Goal: Task Accomplishment & Management: Use online tool/utility

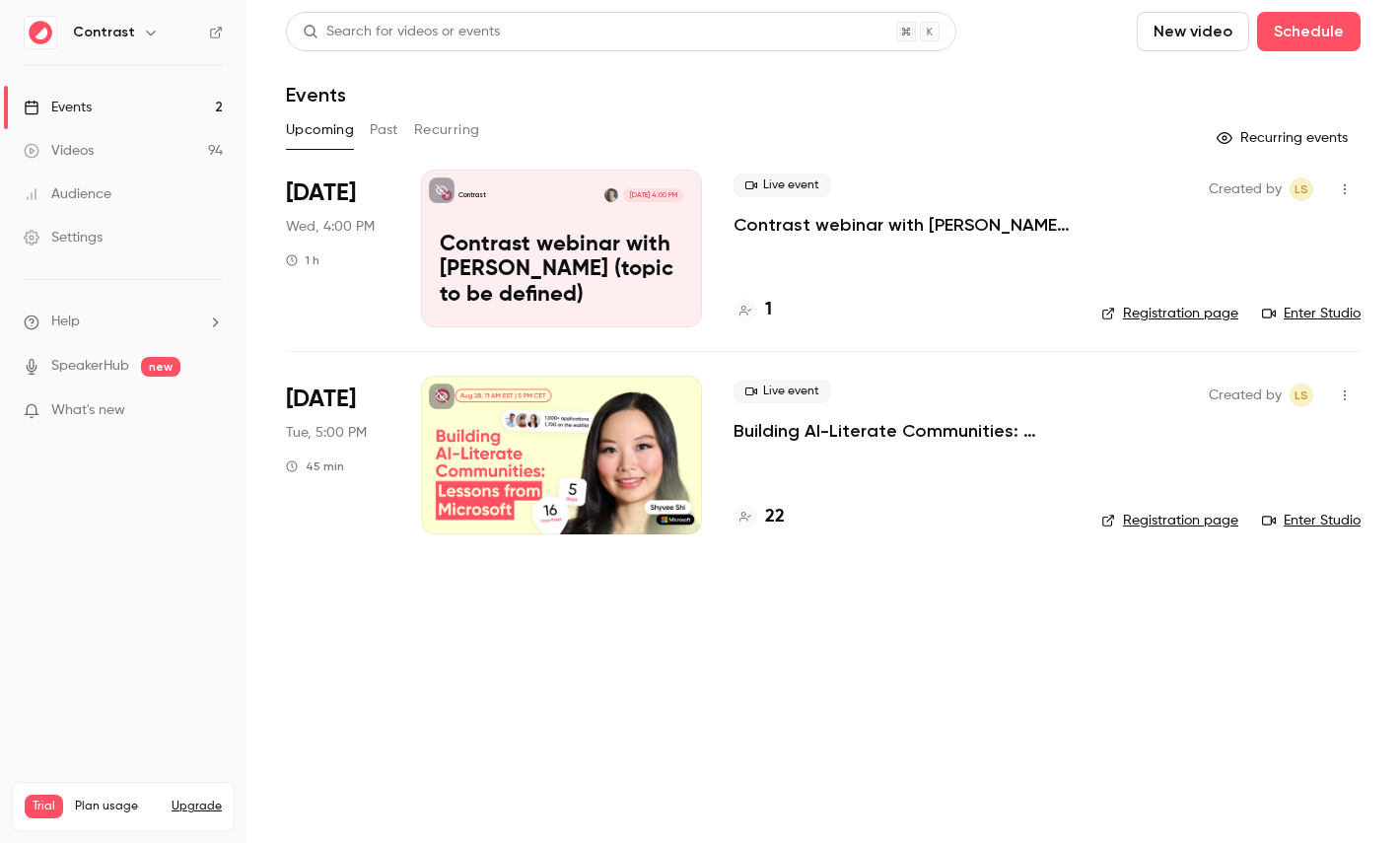
click at [98, 143] on link "Videos 94" at bounding box center [123, 151] width 246 height 43
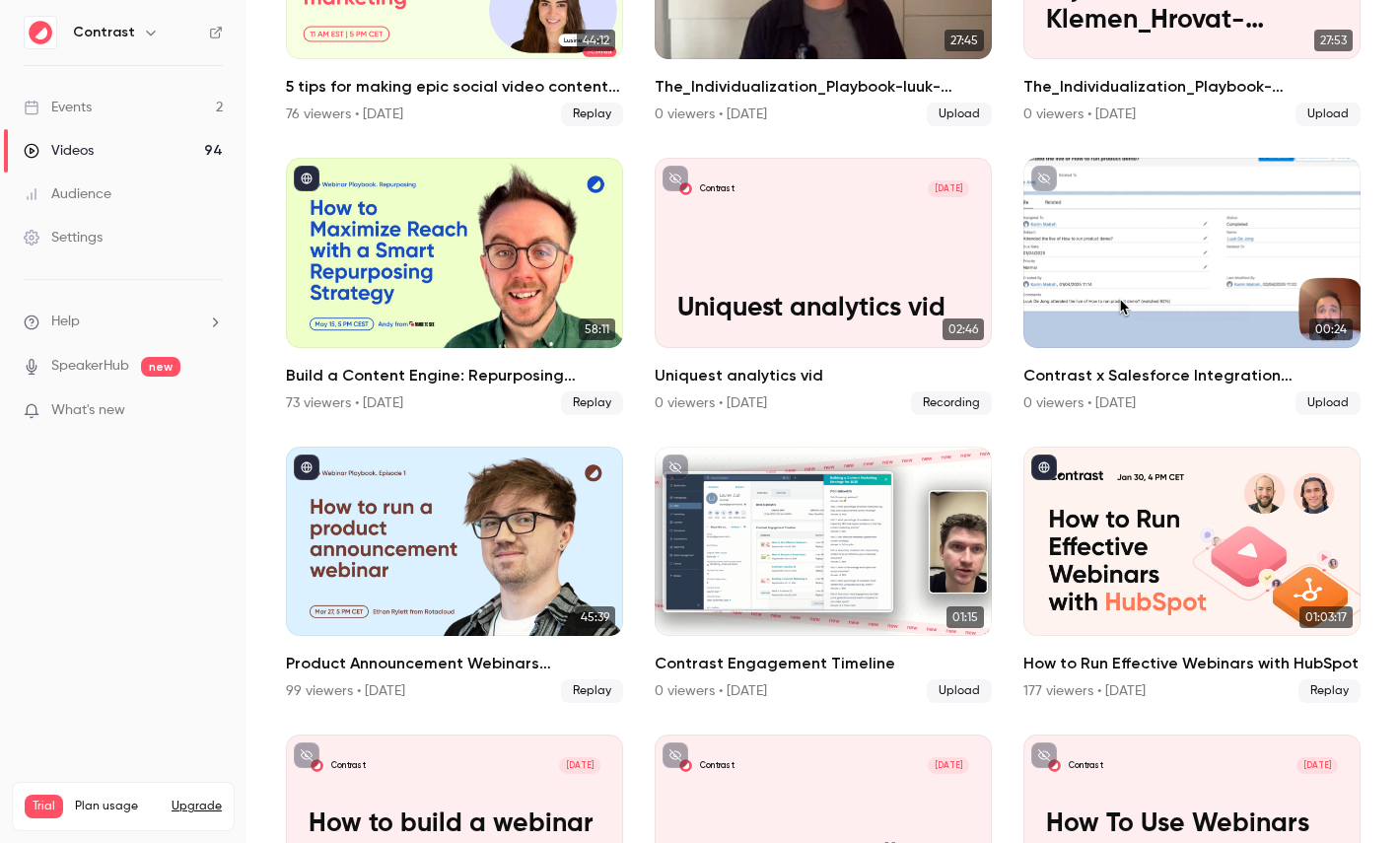
scroll to position [910, 0]
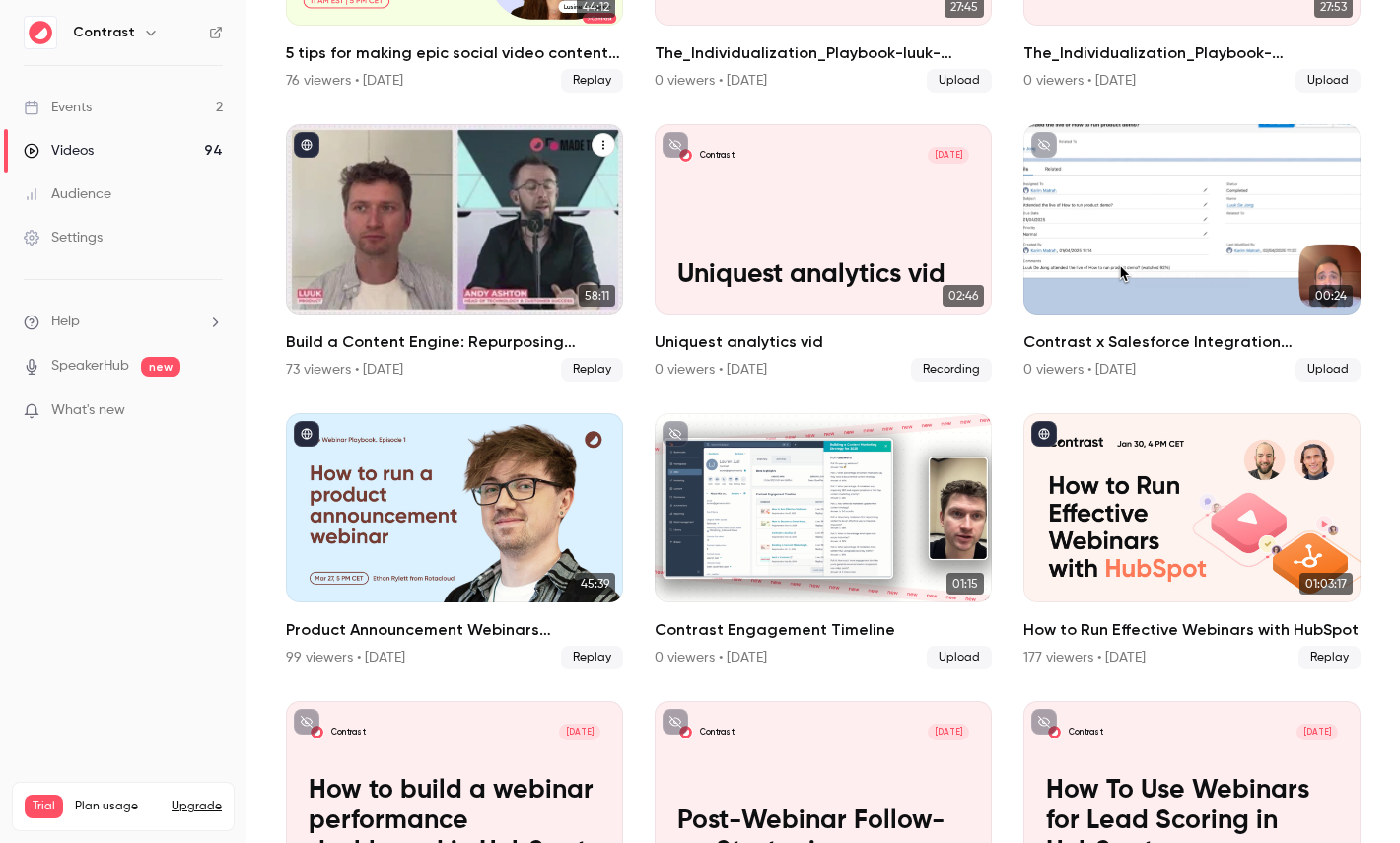
click at [398, 224] on div "Build a Content Engine: Repurposing Strategies for SaaS Teams" at bounding box center [454, 219] width 337 height 190
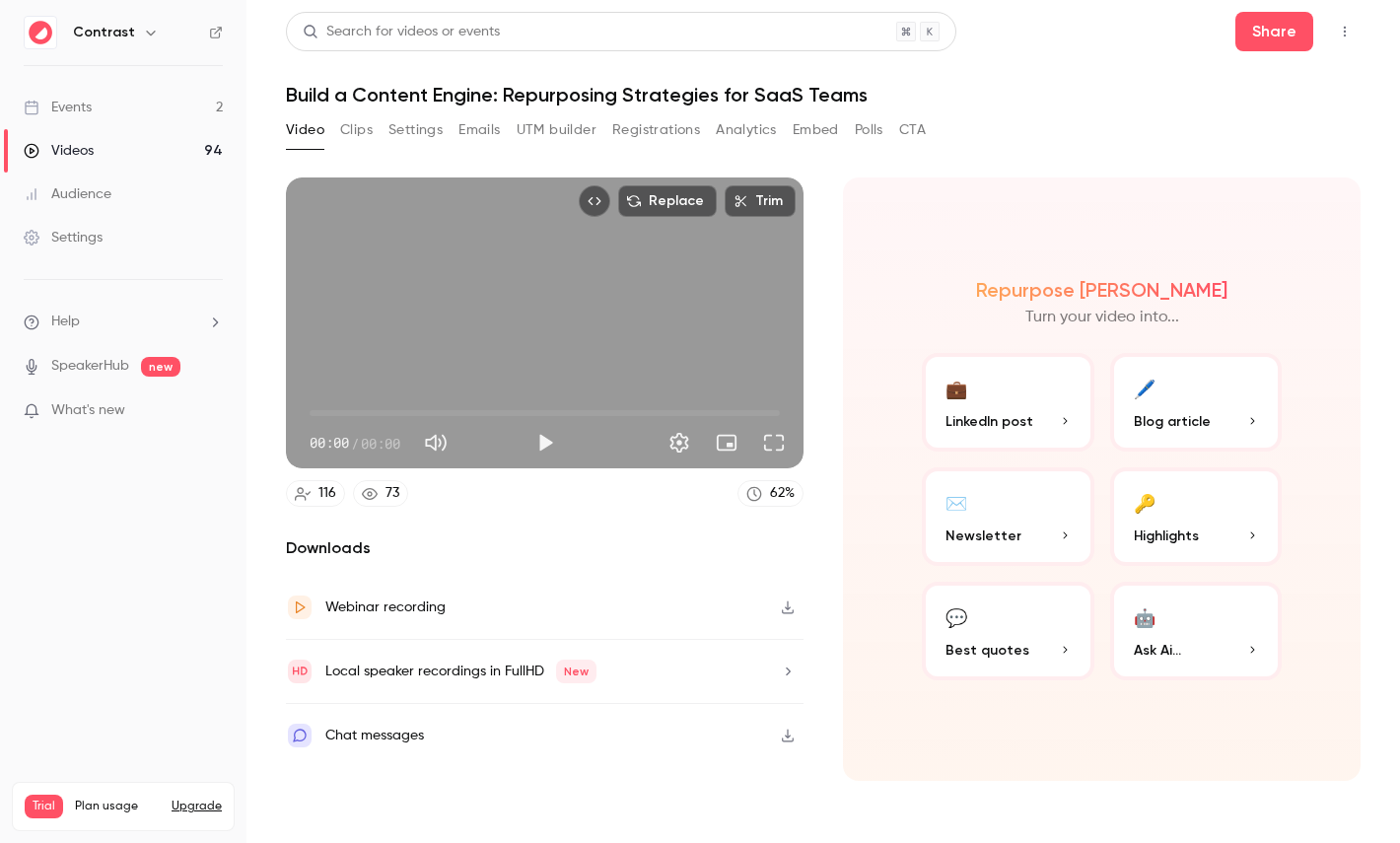
click at [393, 678] on div "Local speaker recordings in FullHD New" at bounding box center [461, 671] width 271 height 24
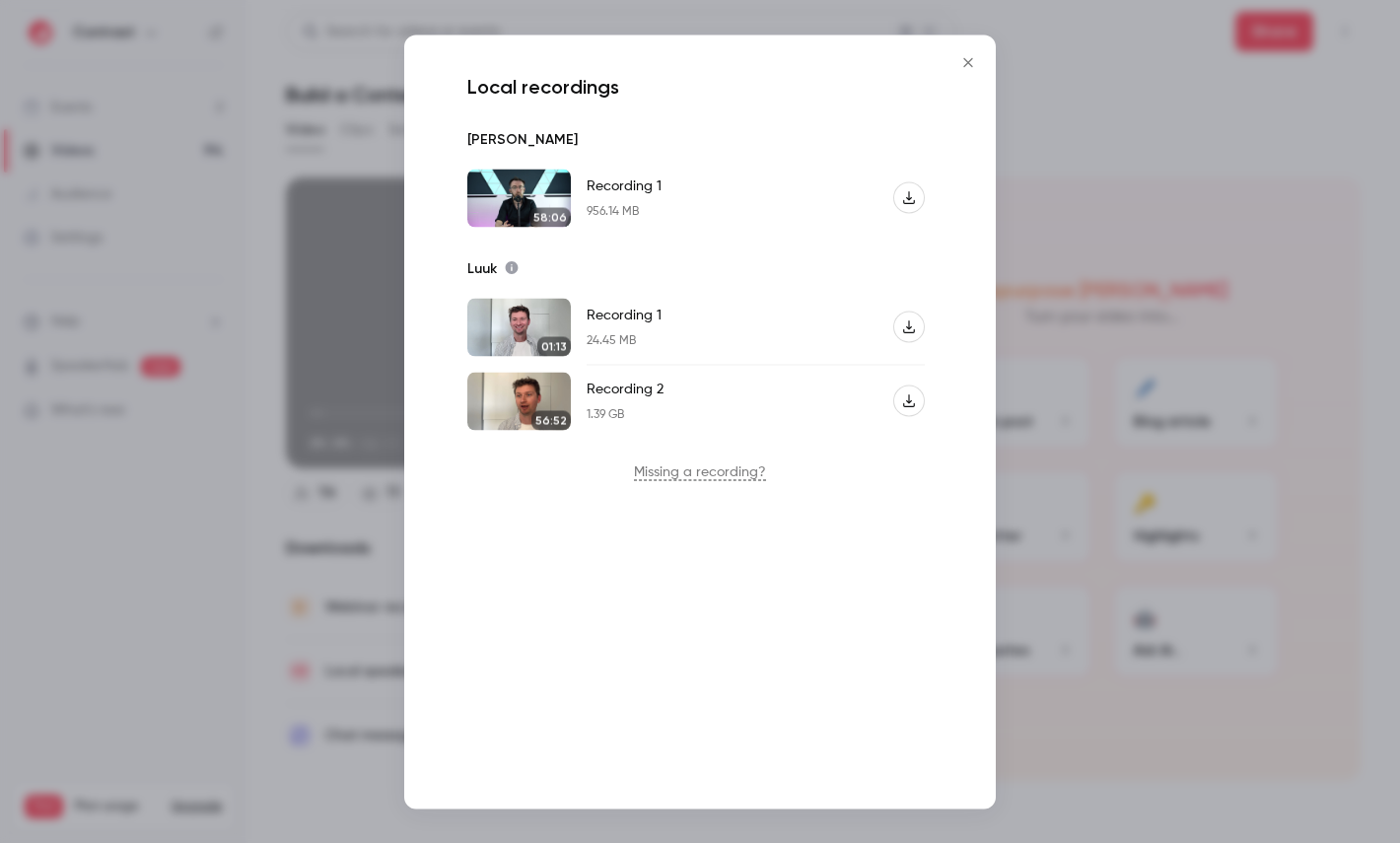
click at [278, 564] on div at bounding box center [700, 421] width 1400 height 843
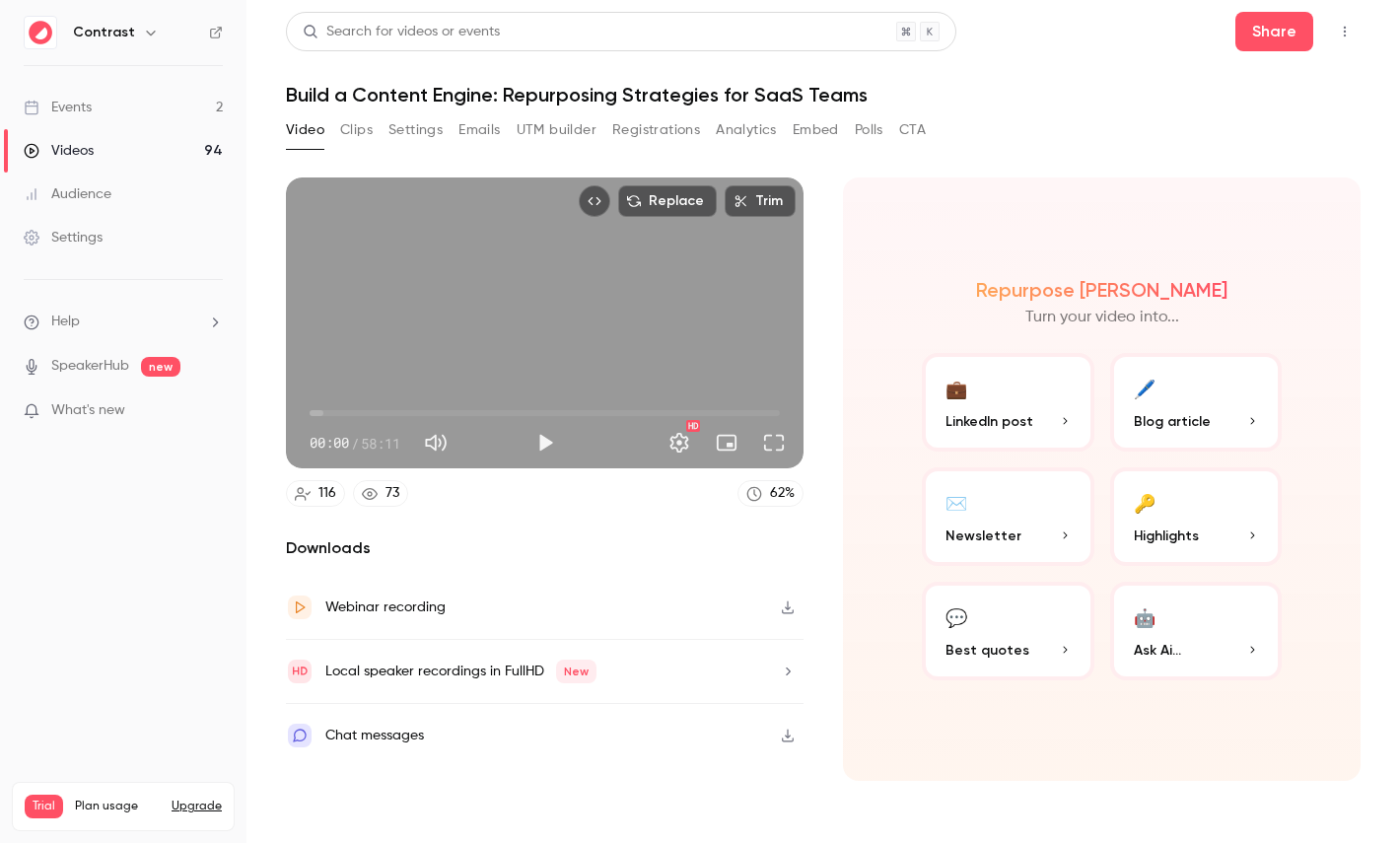
click at [365, 131] on button "Clips" at bounding box center [356, 130] width 33 height 32
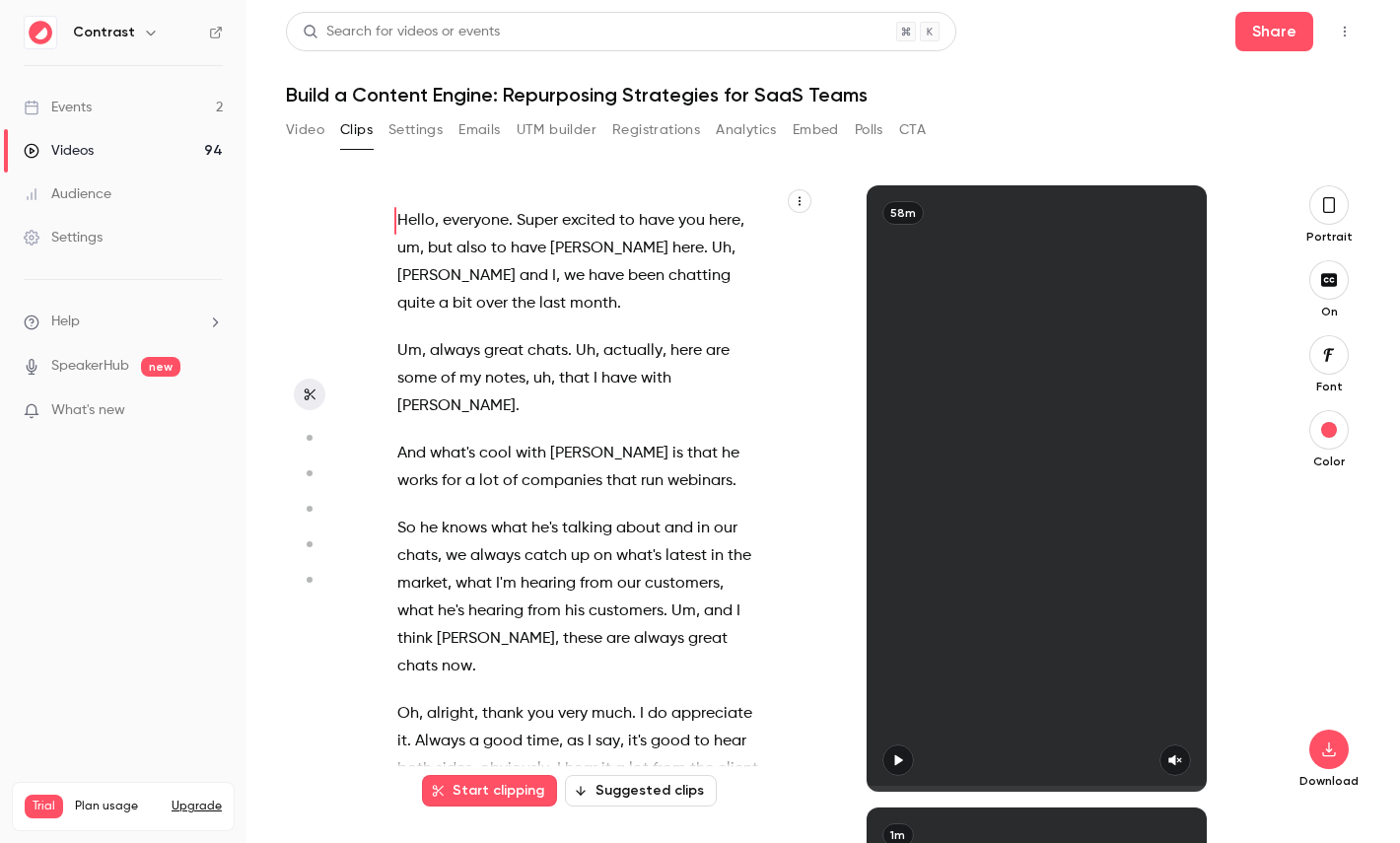
click at [295, 127] on button "Video" at bounding box center [305, 130] width 39 height 32
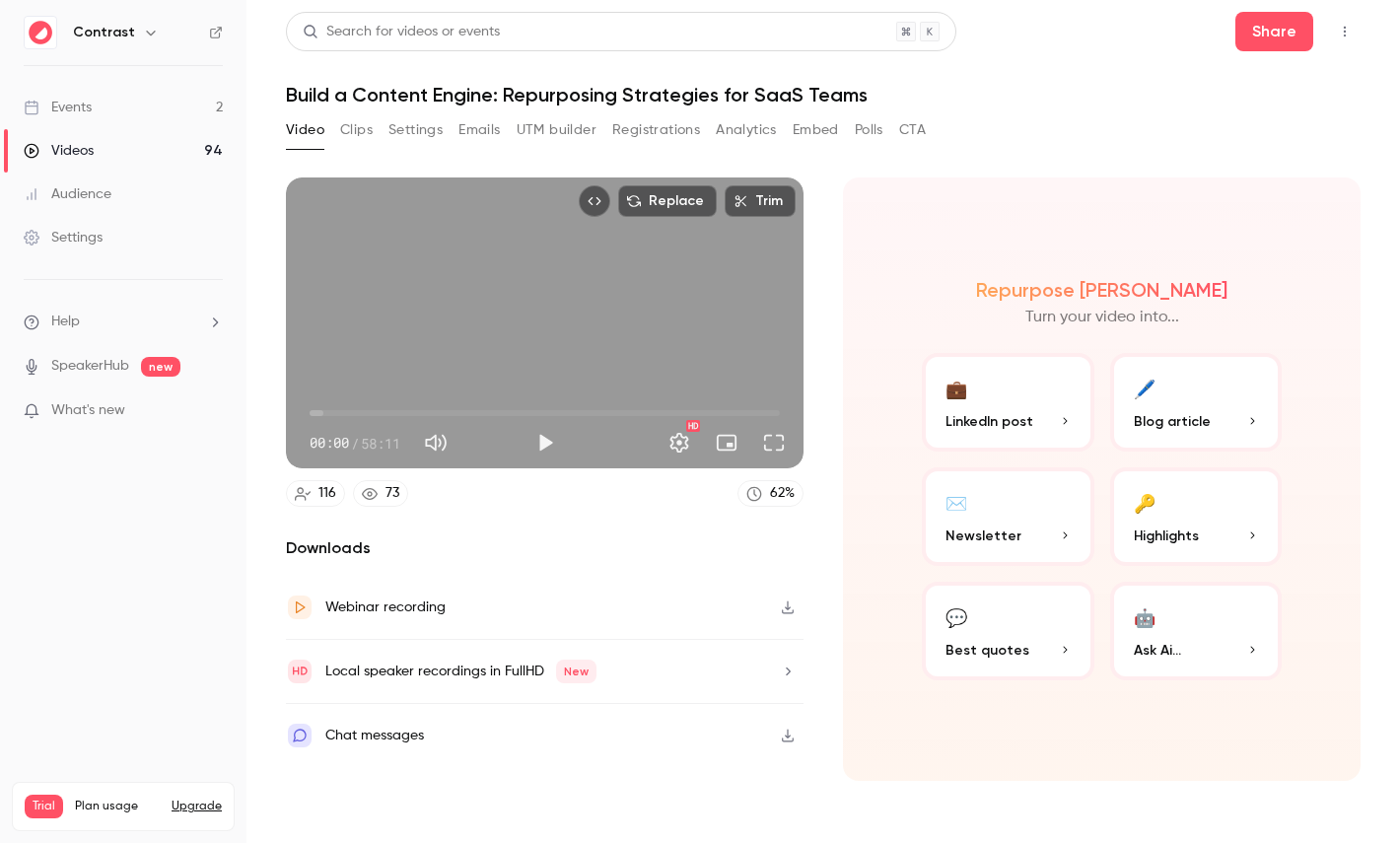
click at [394, 689] on div "Local speaker recordings in FullHD New" at bounding box center [545, 671] width 518 height 64
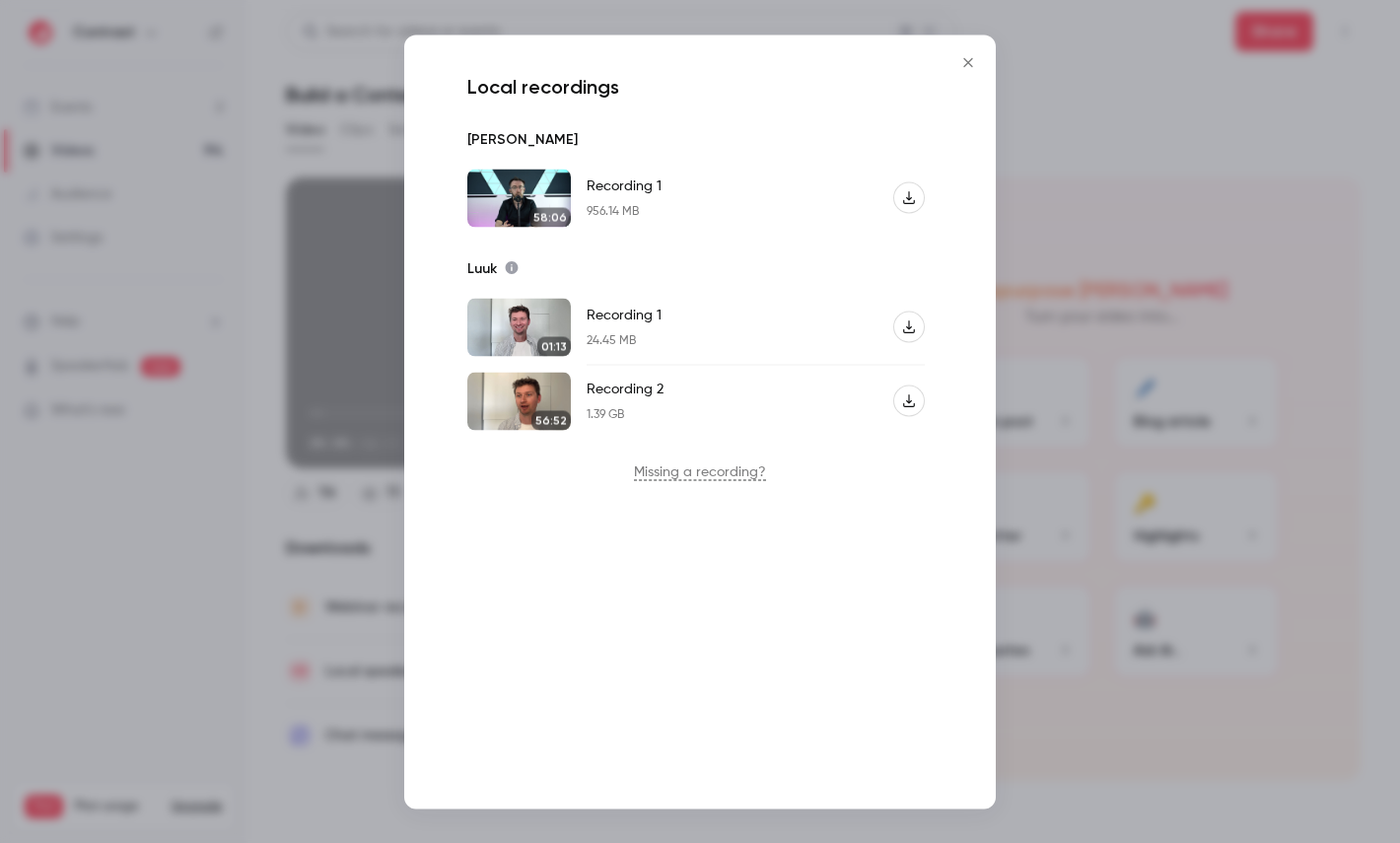
click at [268, 408] on div at bounding box center [700, 421] width 1400 height 843
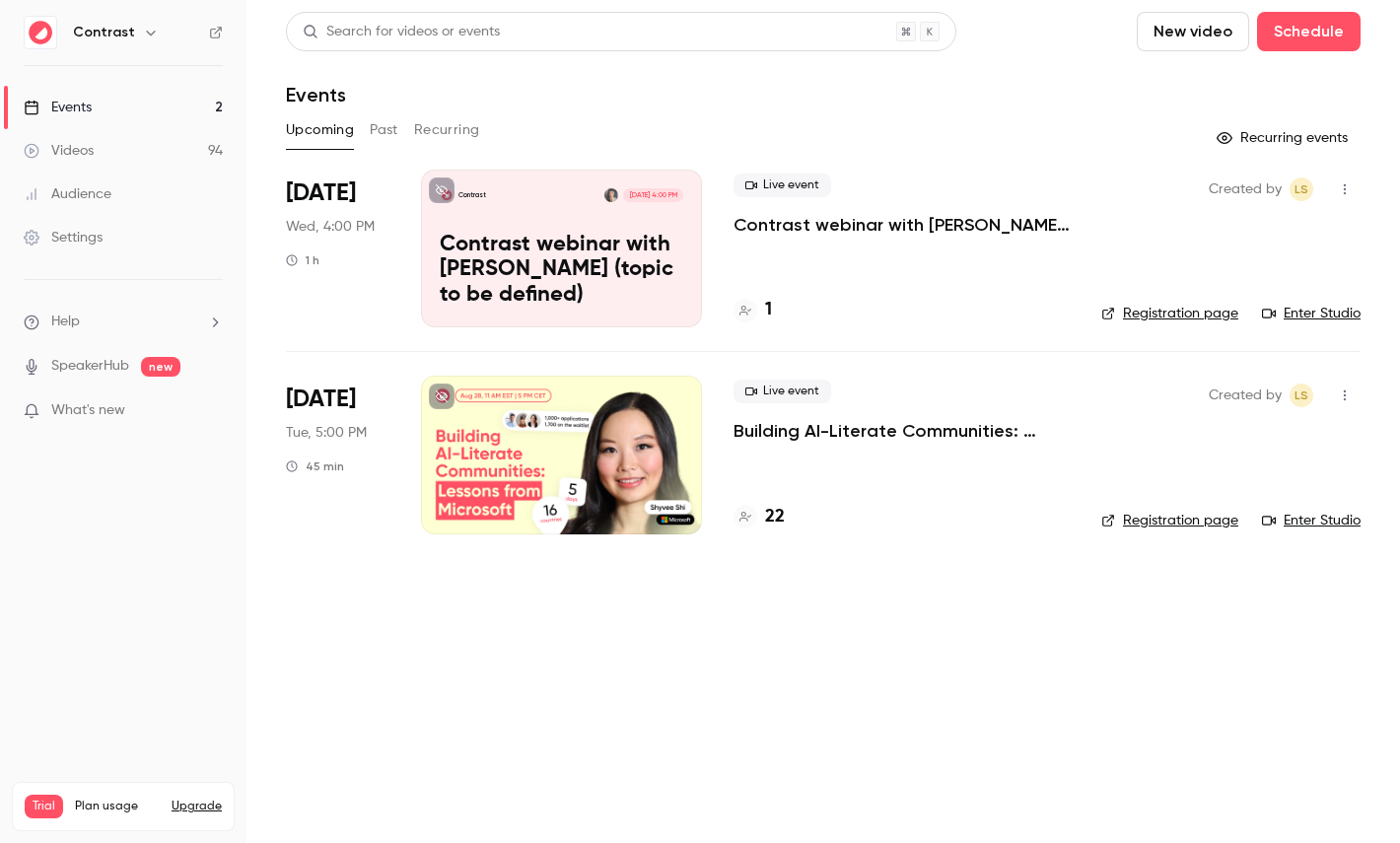
click at [85, 142] on div "Videos" at bounding box center [58, 151] width 70 height 20
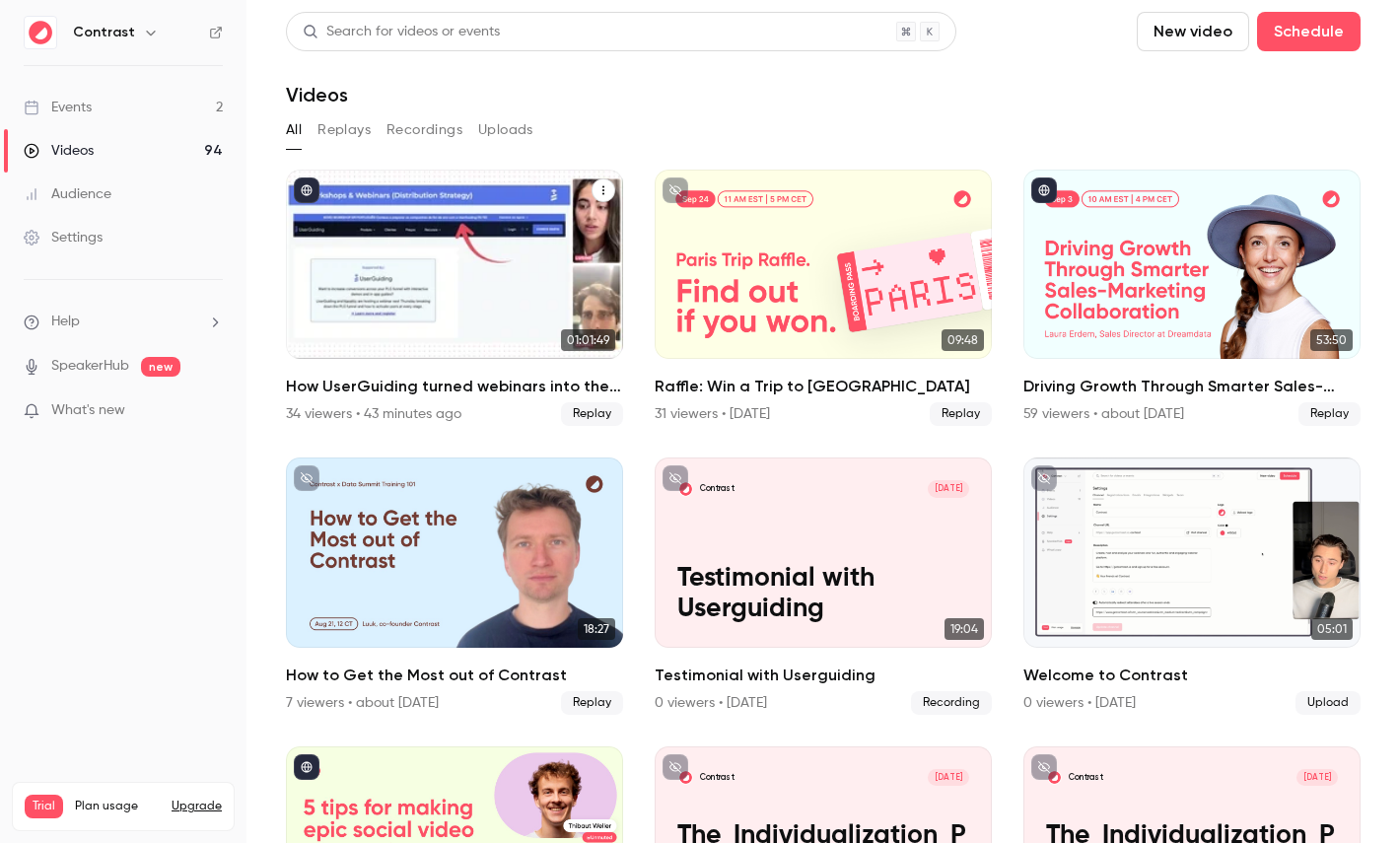
click at [462, 244] on div "How UserGuiding turned webinars into their #1 lead gen channel" at bounding box center [454, 265] width 337 height 190
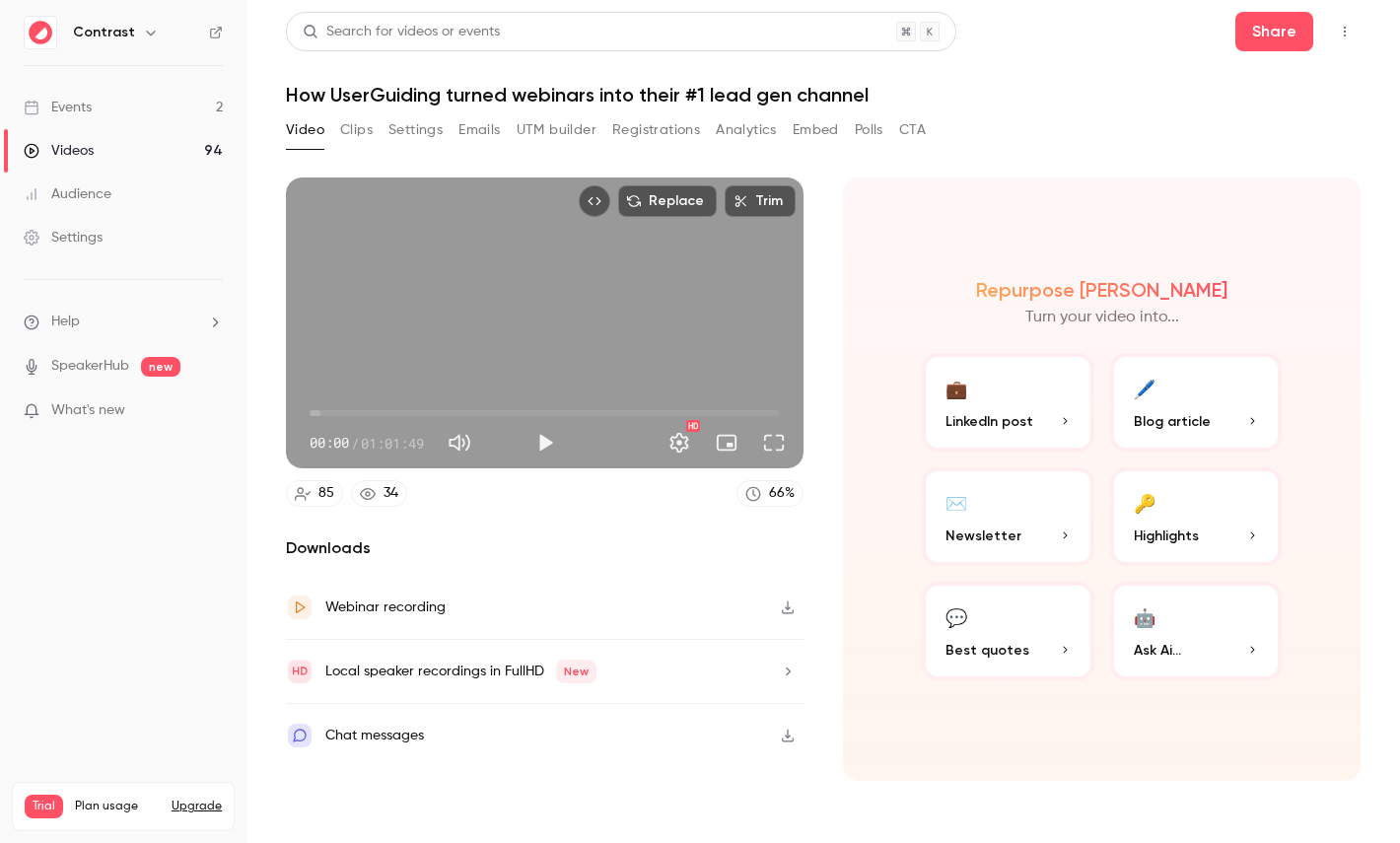
click at [668, 205] on button "Replace" at bounding box center [667, 202] width 99 height 32
click at [957, 170] on div "Replace Trim 00:00 00:00 / 01:01:49 HD 85 34 66 % Downloads Webinar recording L…" at bounding box center [823, 473] width 1075 height 639
click at [770, 204] on button "Trim" at bounding box center [760, 202] width 71 height 32
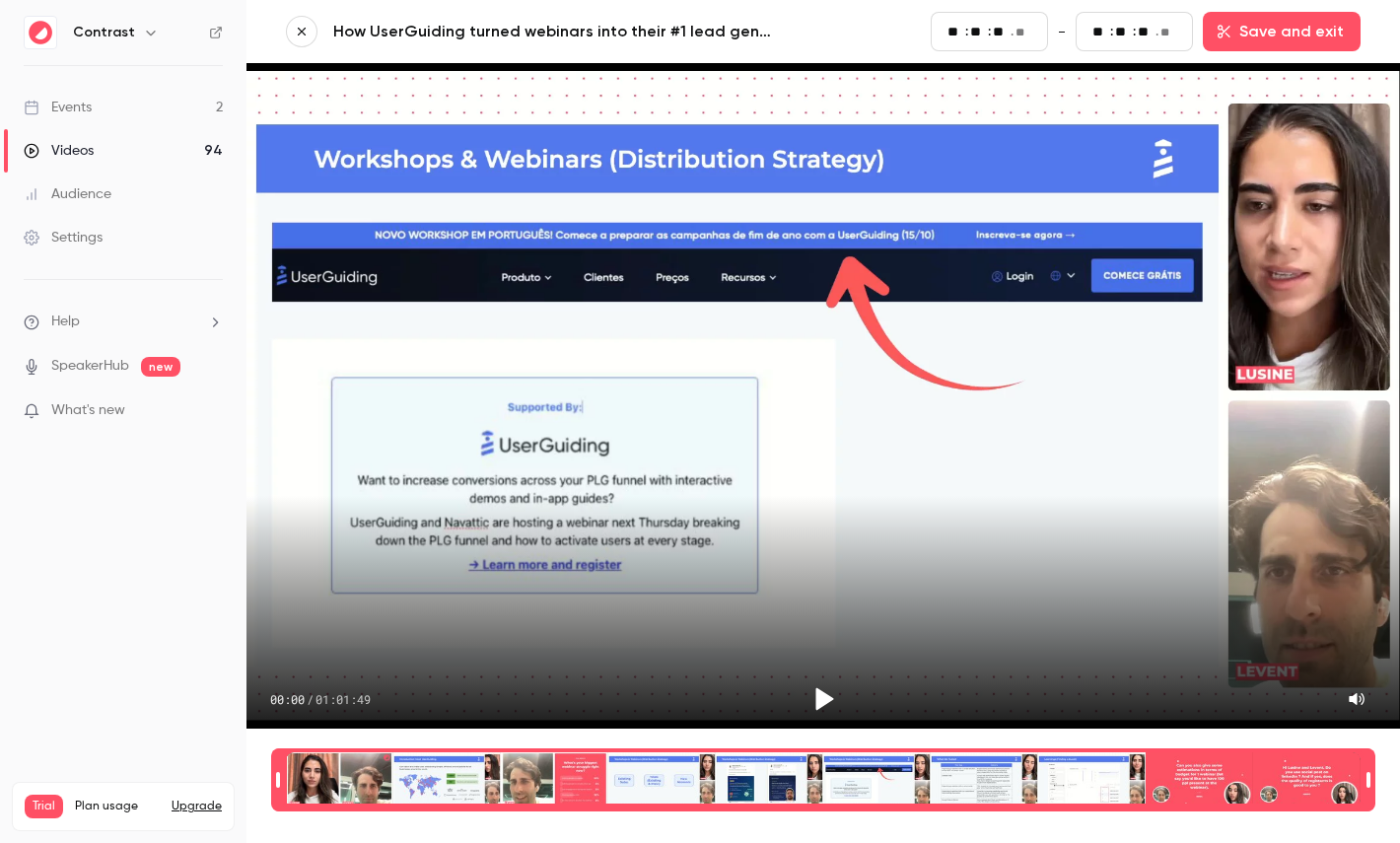
click at [1006, 34] on input "**" at bounding box center [1002, 32] width 16 height 22
type input "**"
type input "*"
type input "**"
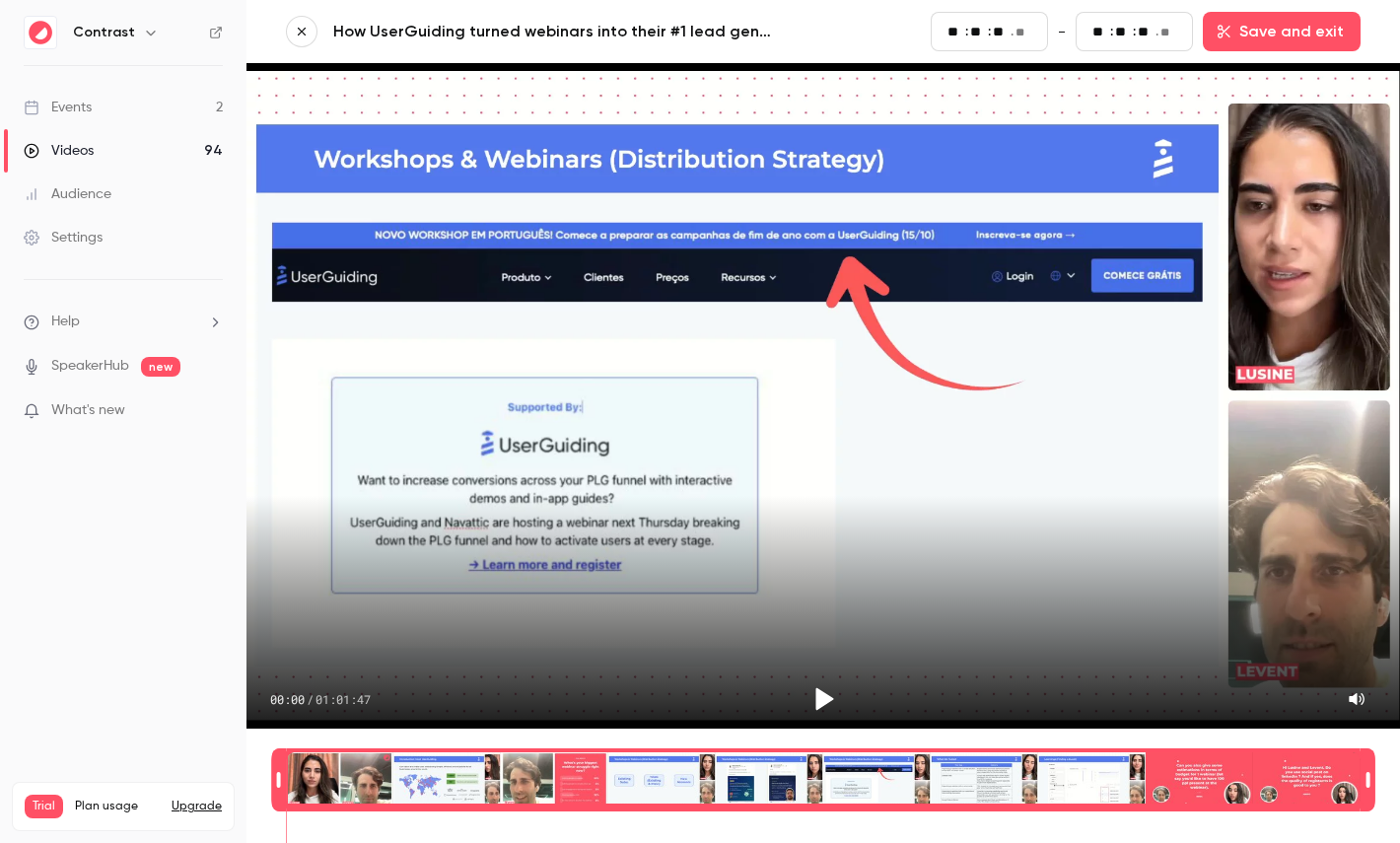
click at [887, 42] on div "How UserGuiding turned webinars into their #1 lead gen channel" at bounding box center [624, 32] width 582 height 24
click at [127, 152] on link "Videos 94" at bounding box center [123, 151] width 246 height 43
